Goal: Task Accomplishment & Management: Manage account settings

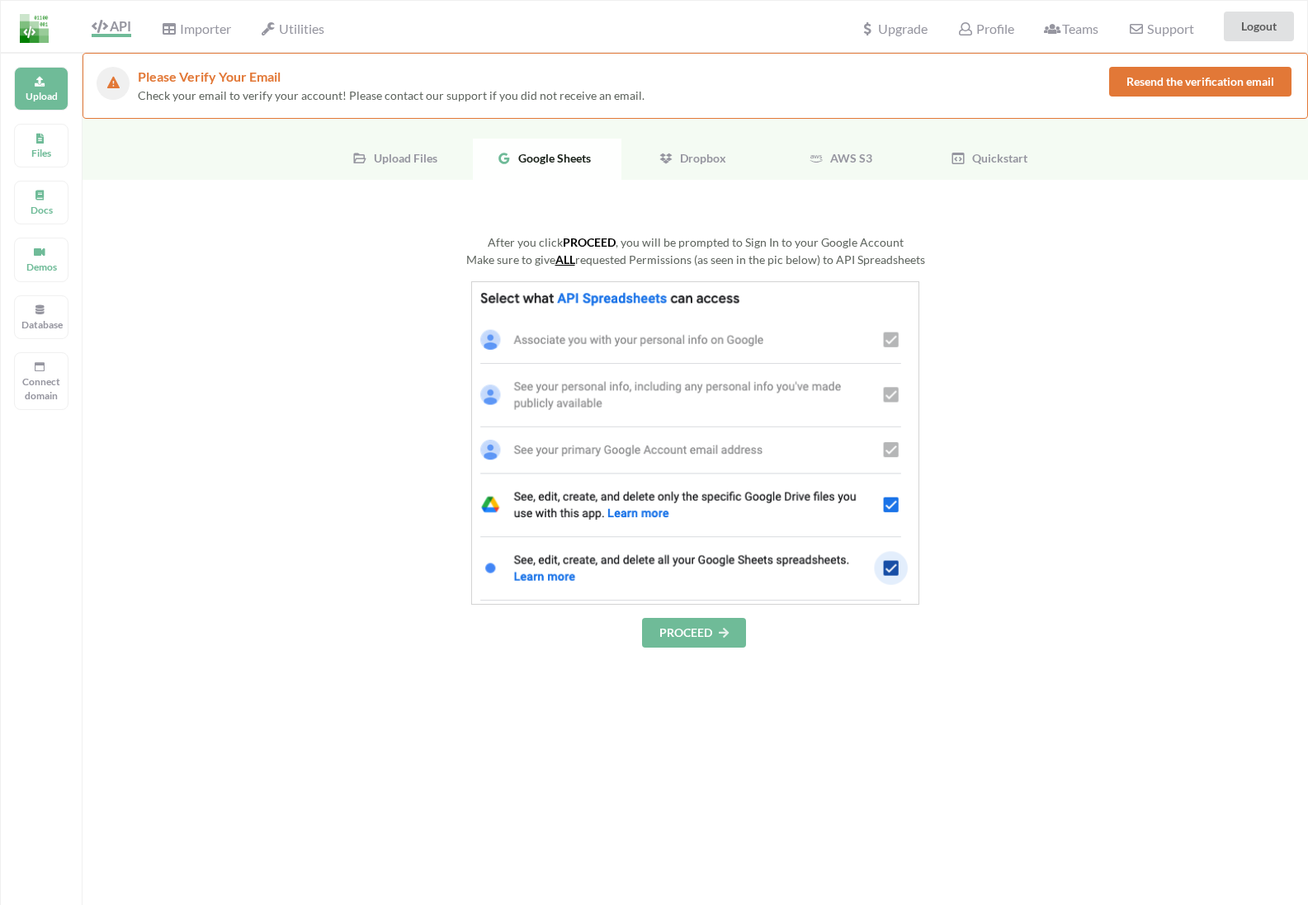
scroll to position [53, 0]
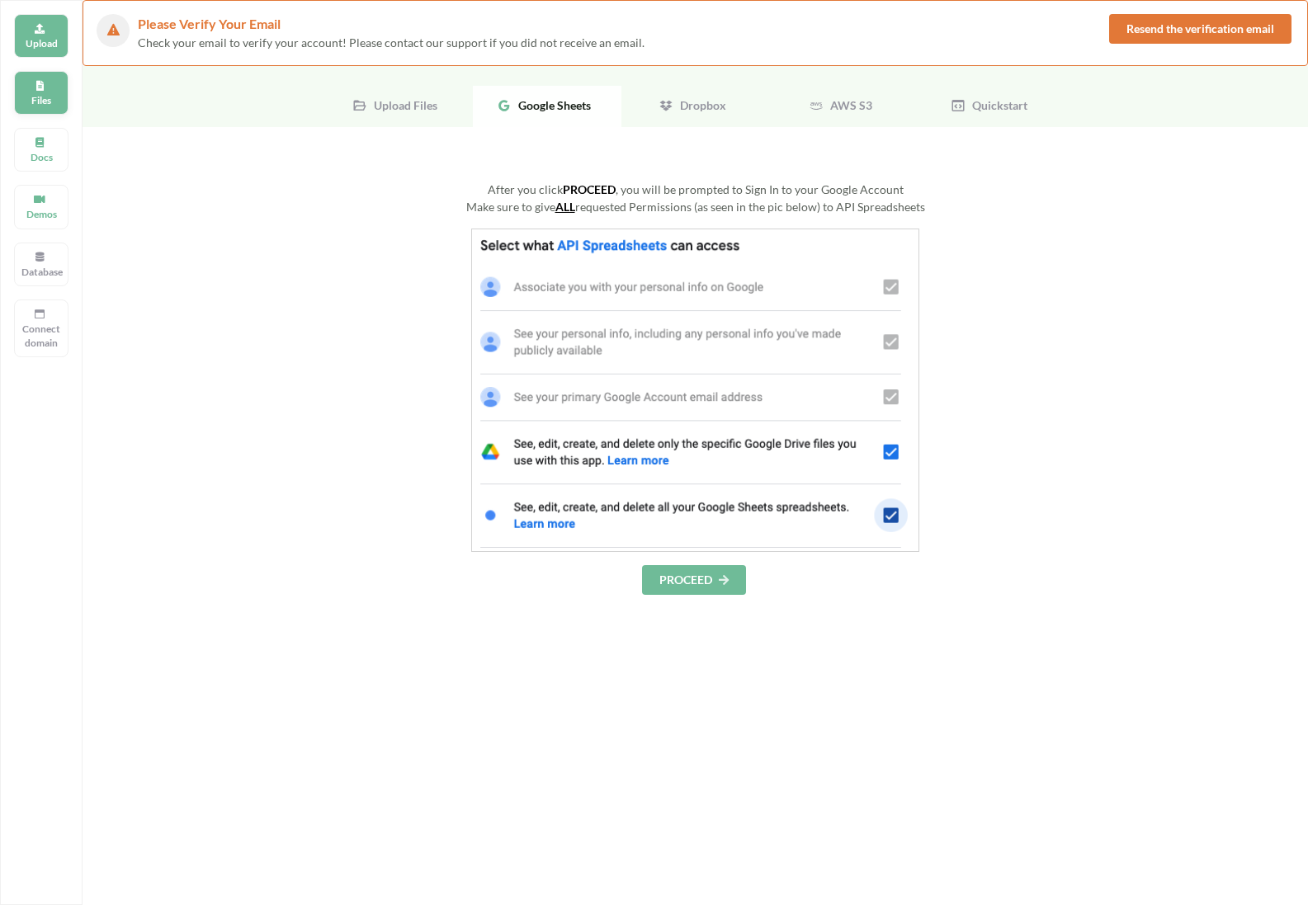
click at [61, 100] on div "Files" at bounding box center [41, 93] width 54 height 44
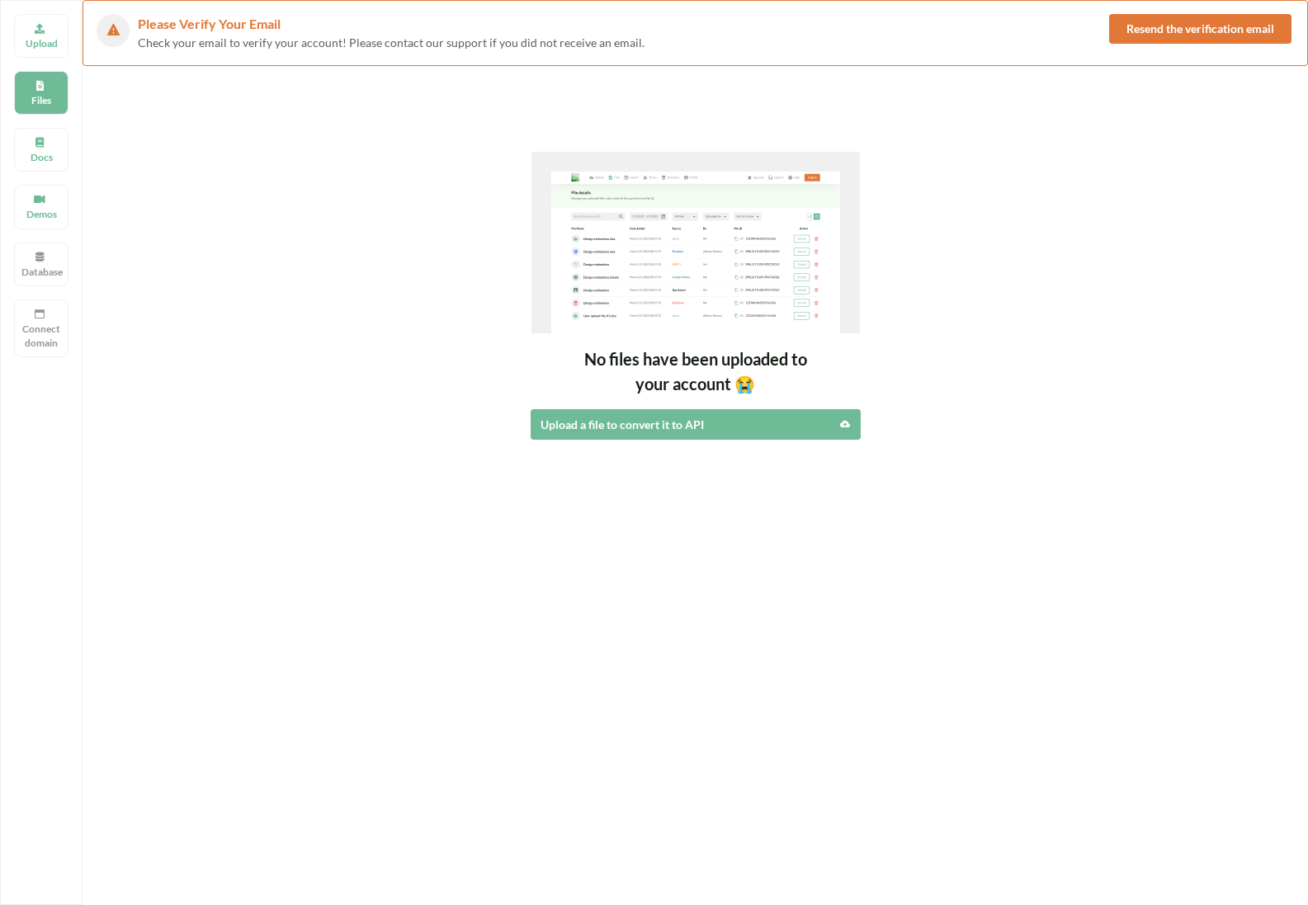
scroll to position [0, 0]
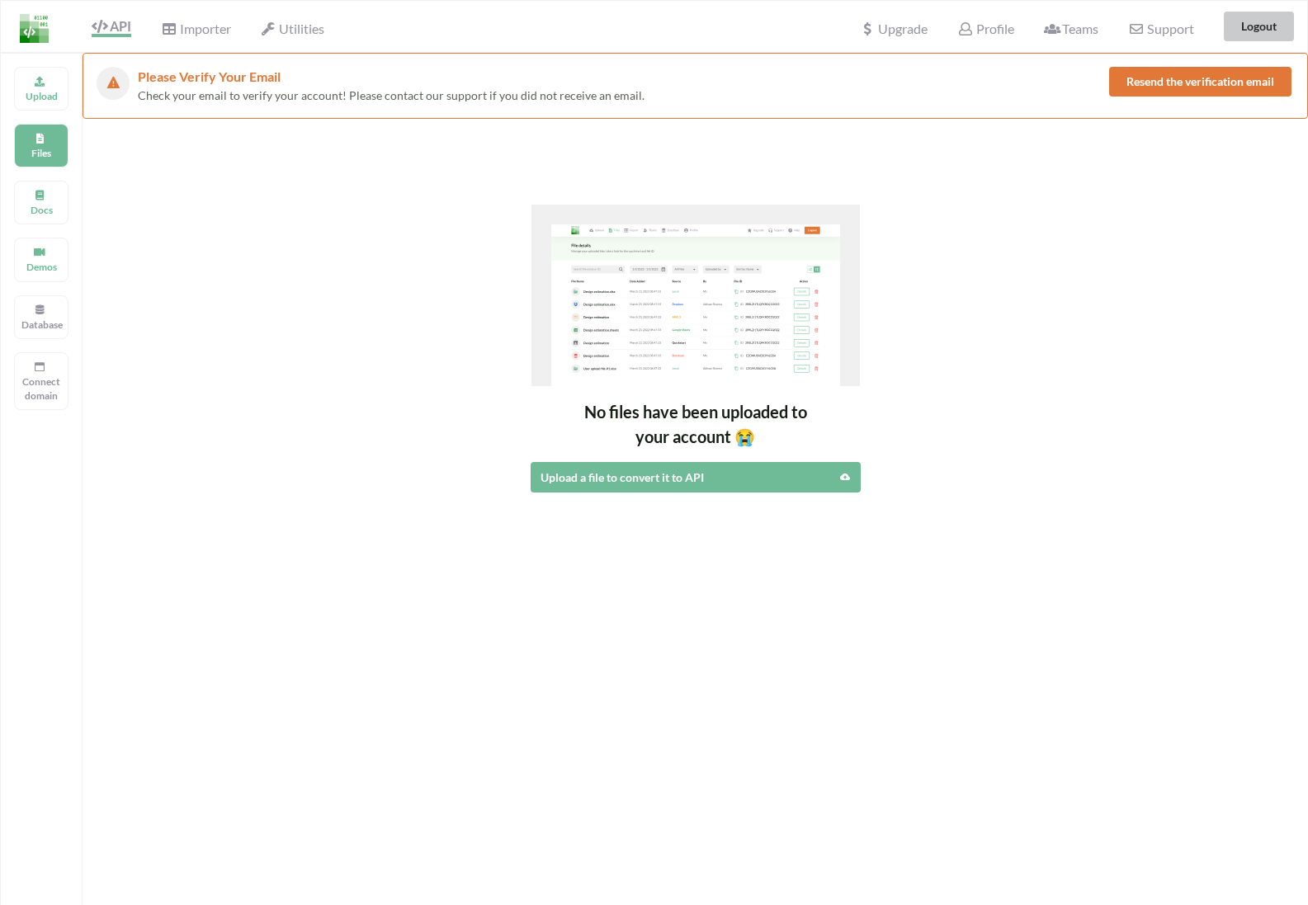
click at [1270, 16] on button "Logout" at bounding box center [1258, 27] width 70 height 30
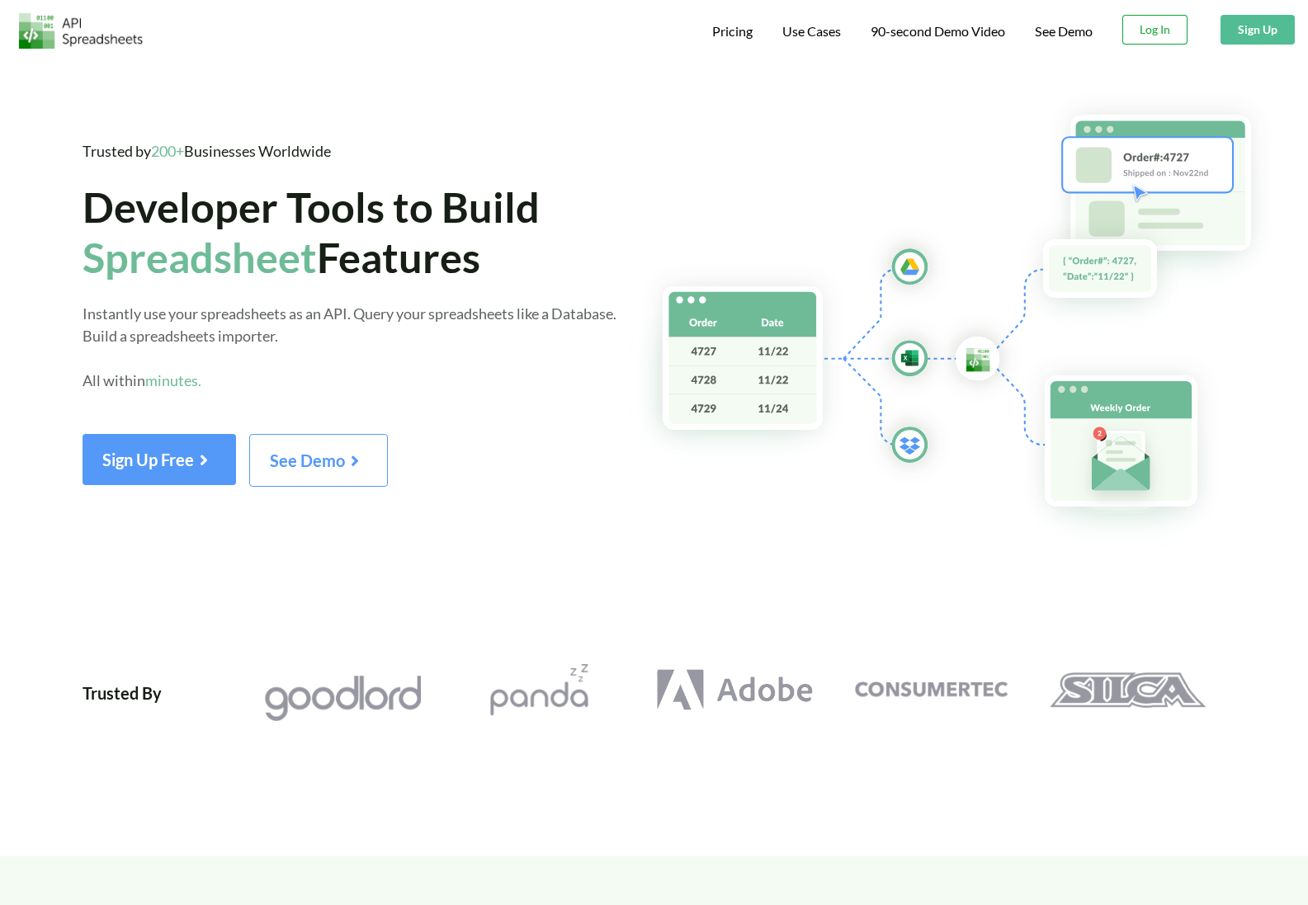
click at [1171, 30] on button "Log In" at bounding box center [1154, 30] width 65 height 30
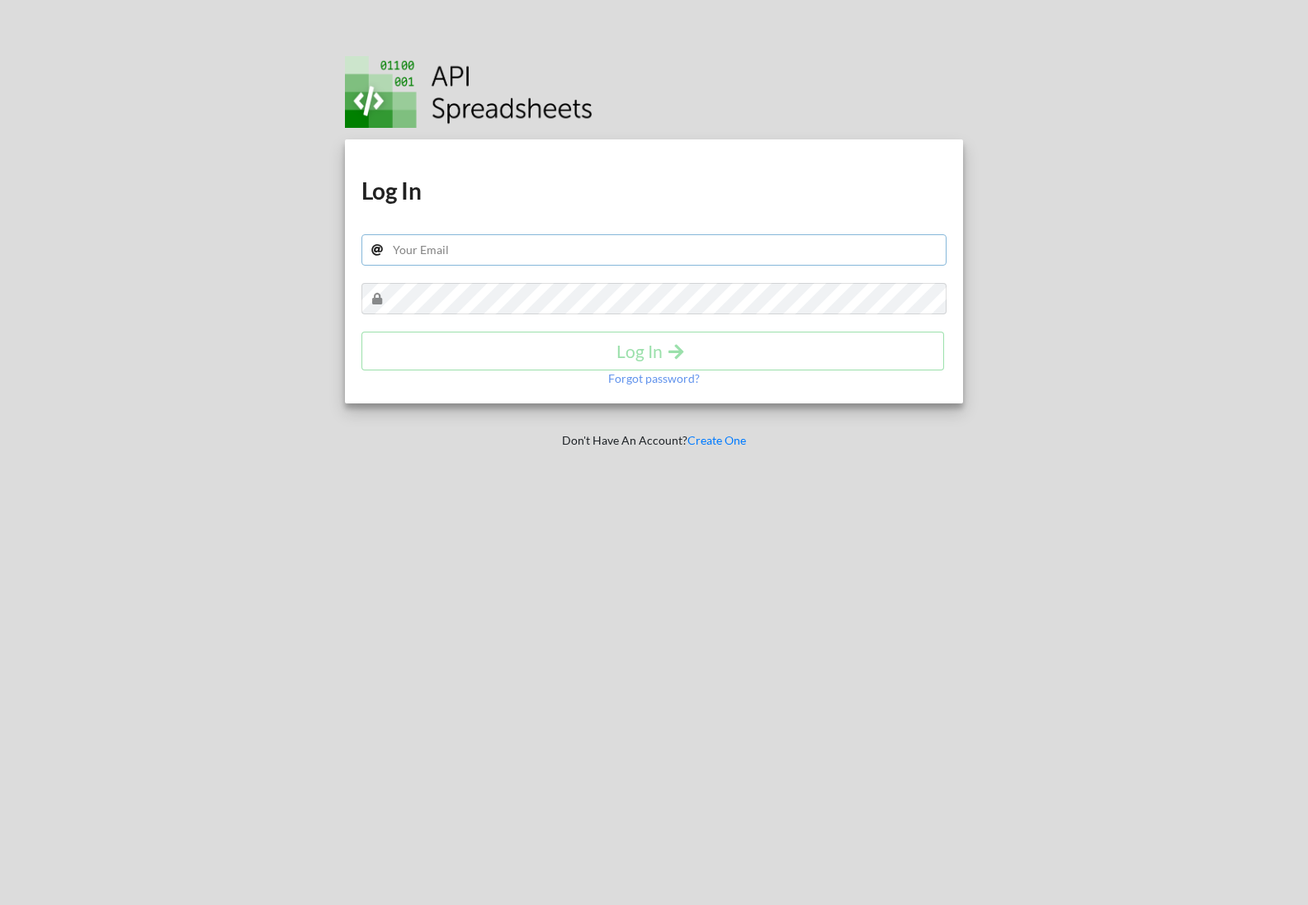
click at [630, 251] on input "text" at bounding box center [654, 249] width 586 height 31
type input "samsmith1749@gmail.com"
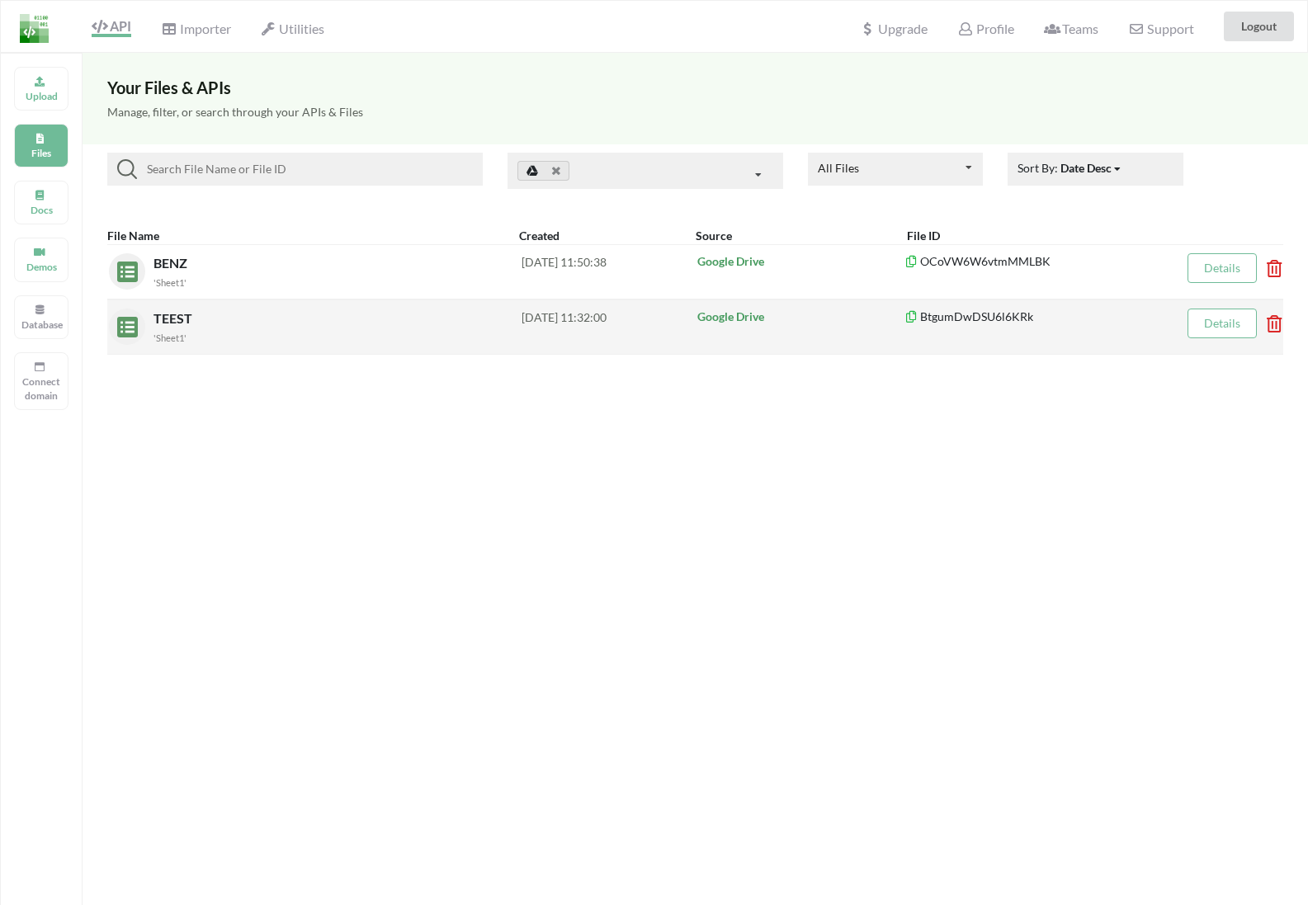
click at [170, 329] on div "'Sheet1'" at bounding box center [337, 336] width 368 height 17
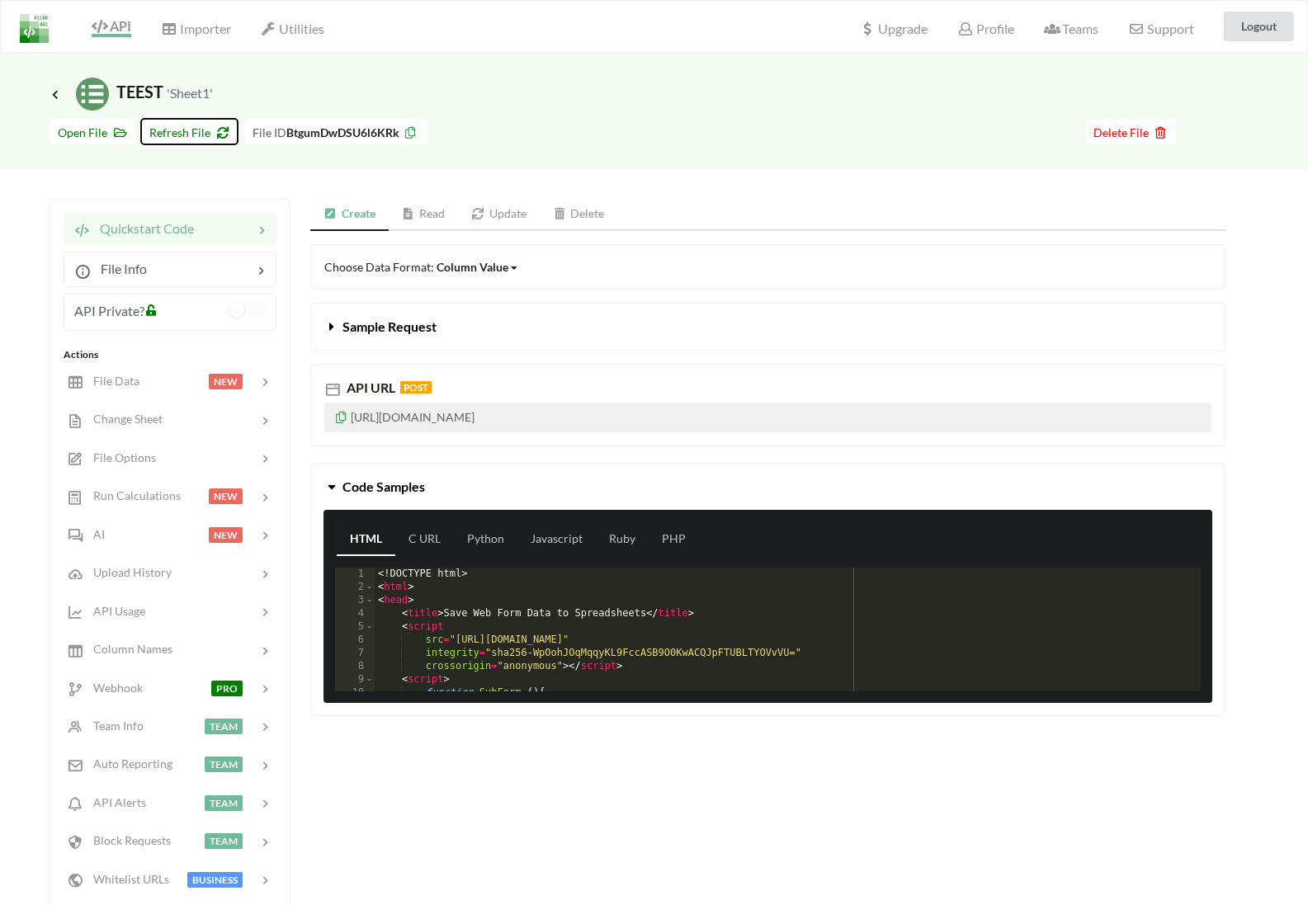
click at [196, 141] on button "Refresh File" at bounding box center [189, 132] width 97 height 26
click at [147, 98] on span "Icon Link TEEST 'Sheet1'" at bounding box center [130, 92] width 163 height 20
copy span "TEEST"
click at [67, 89] on span "Icon Link TEEST 'Sheet1'" at bounding box center [130, 92] width 163 height 20
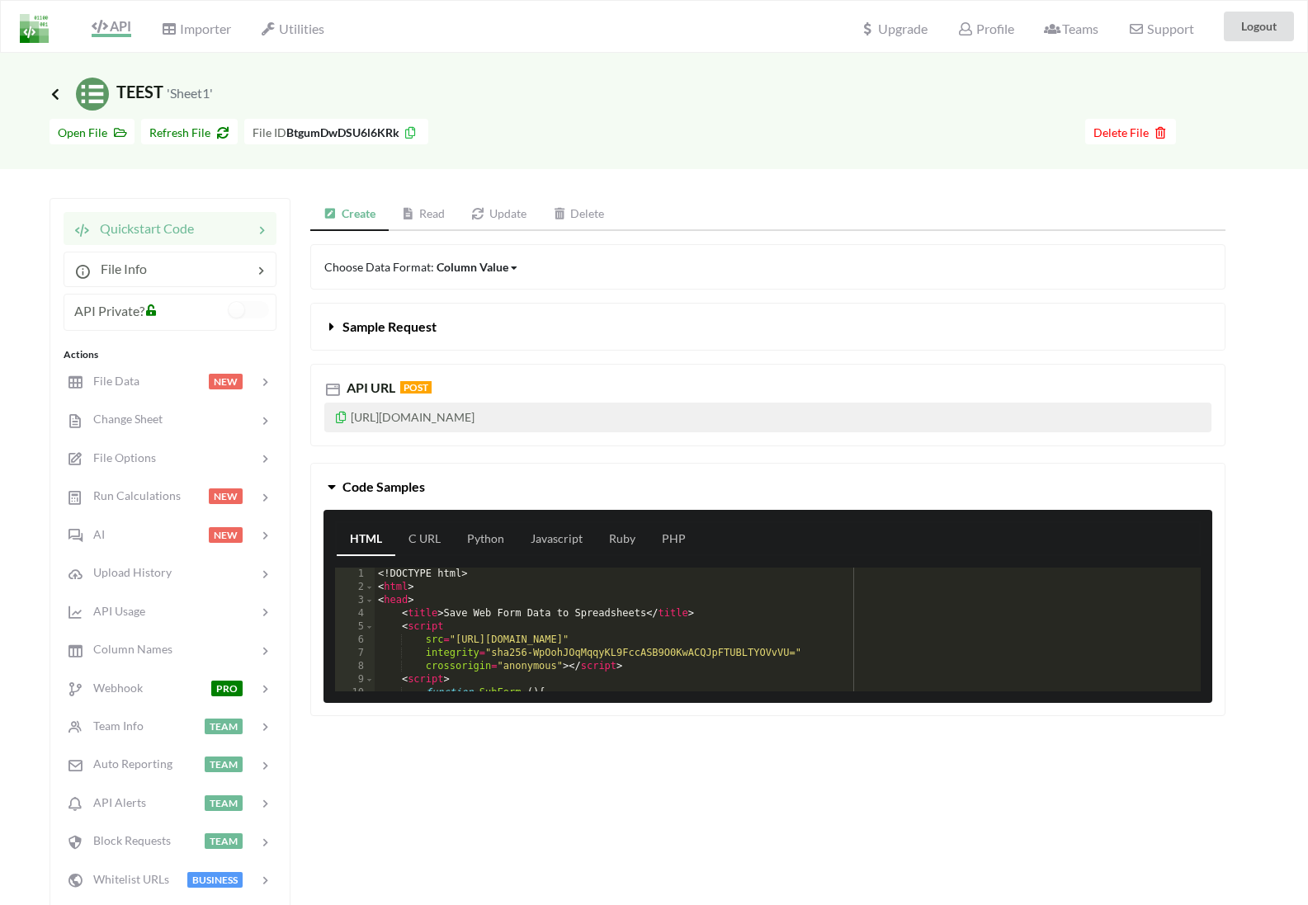
click at [56, 90] on icon at bounding box center [55, 93] width 15 height 13
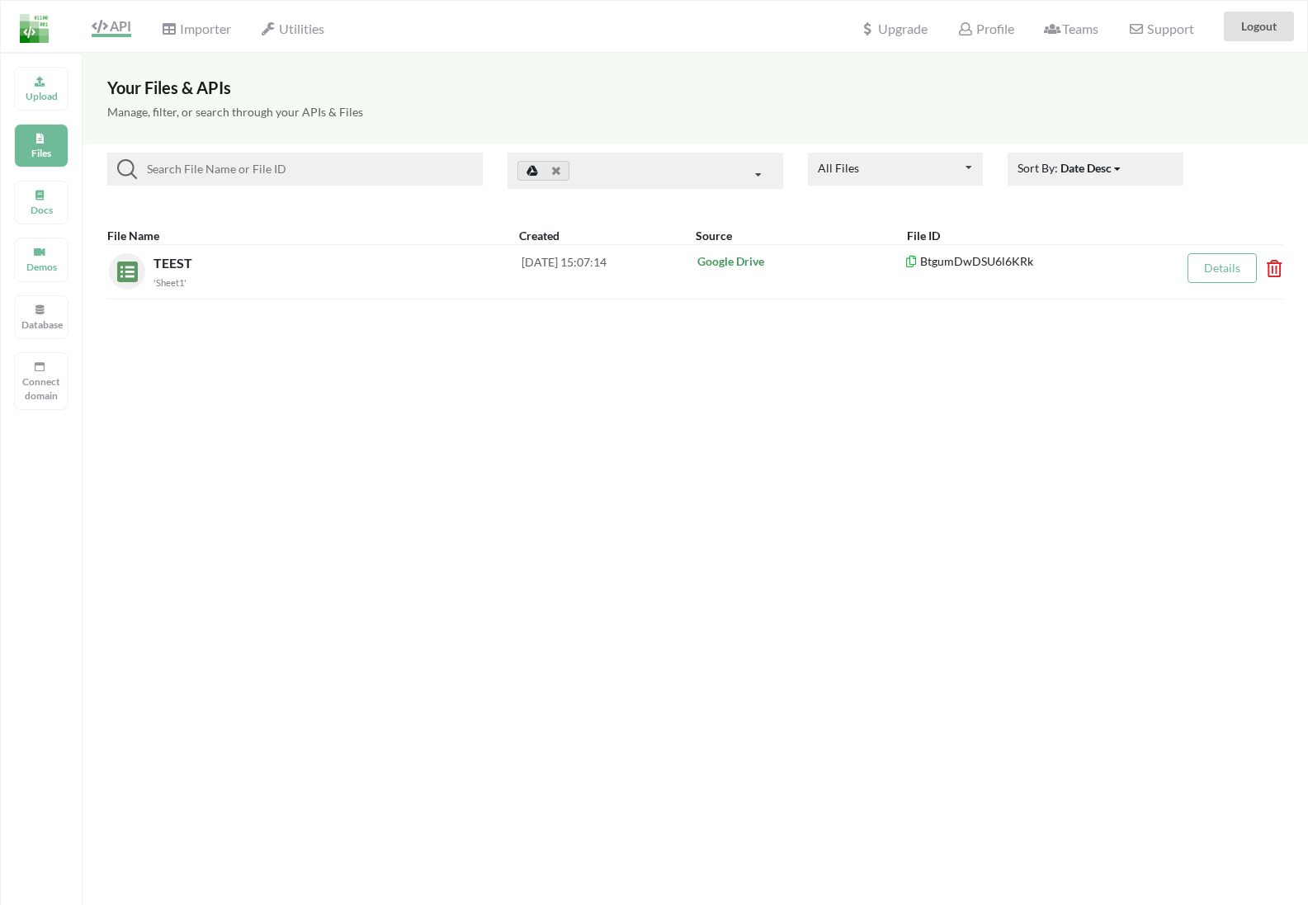
click at [39, 117] on div "Upload Files Docs Demos Database Connect domain" at bounding box center [41, 505] width 82 height 905
click at [39, 106] on div "Upload" at bounding box center [41, 89] width 54 height 44
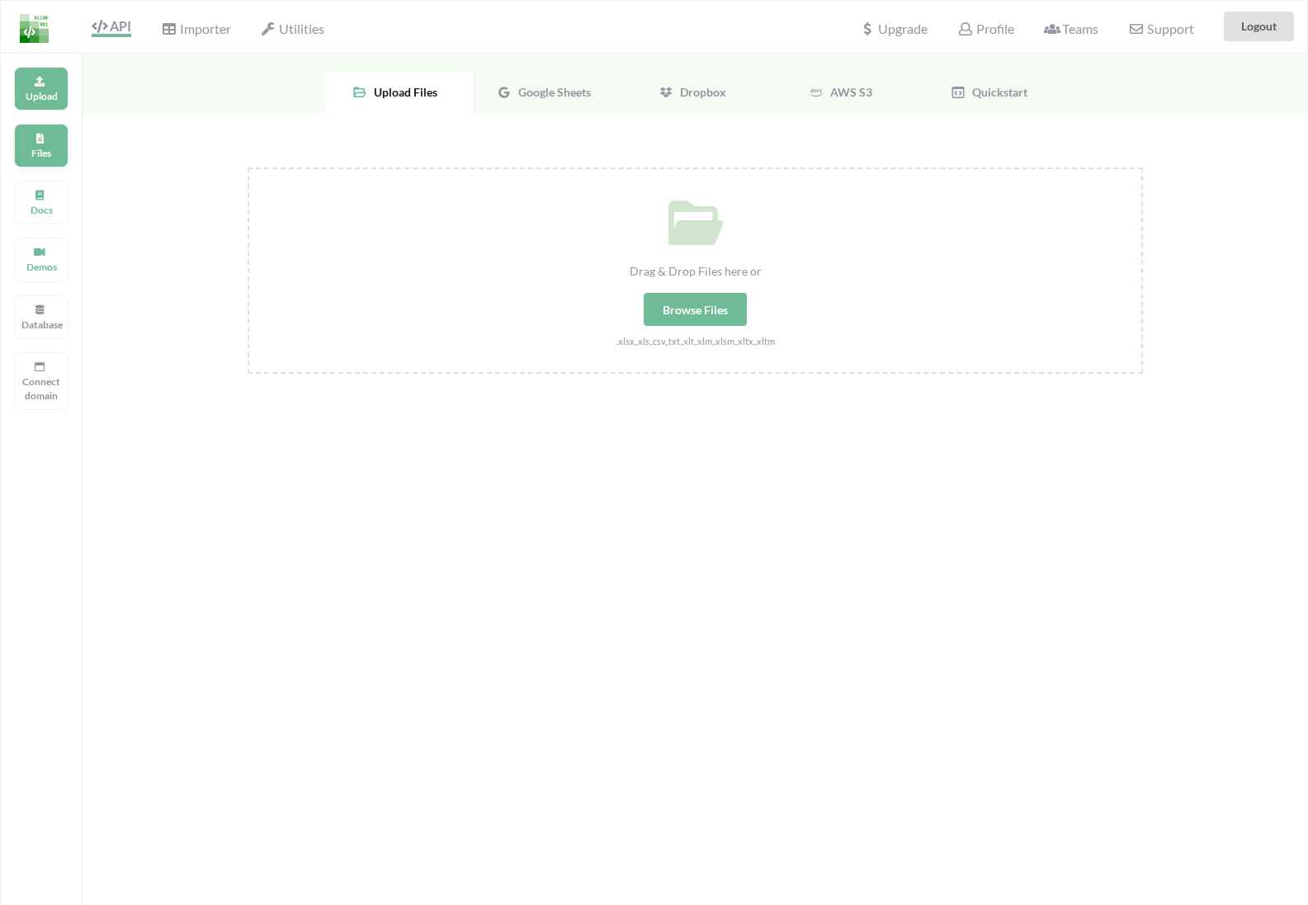
click at [42, 139] on icon at bounding box center [40, 136] width 12 height 10
